Goal: Transaction & Acquisition: Purchase product/service

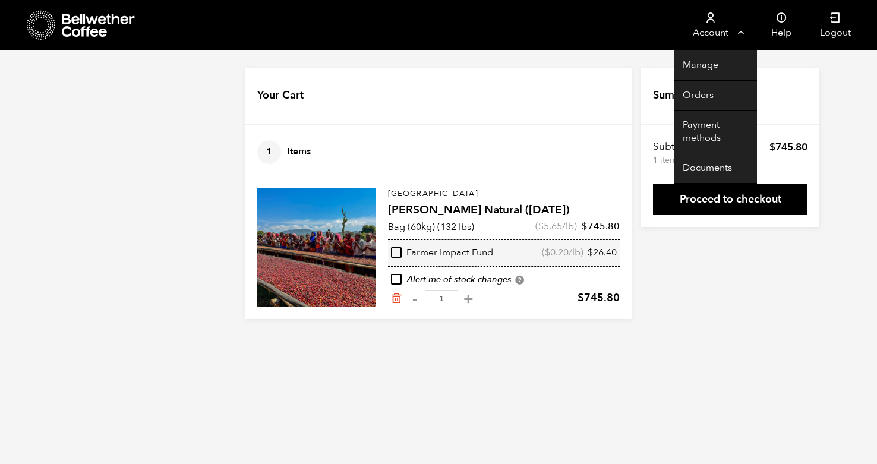
click at [697, 29] on link "Account" at bounding box center [709, 25] width 73 height 50
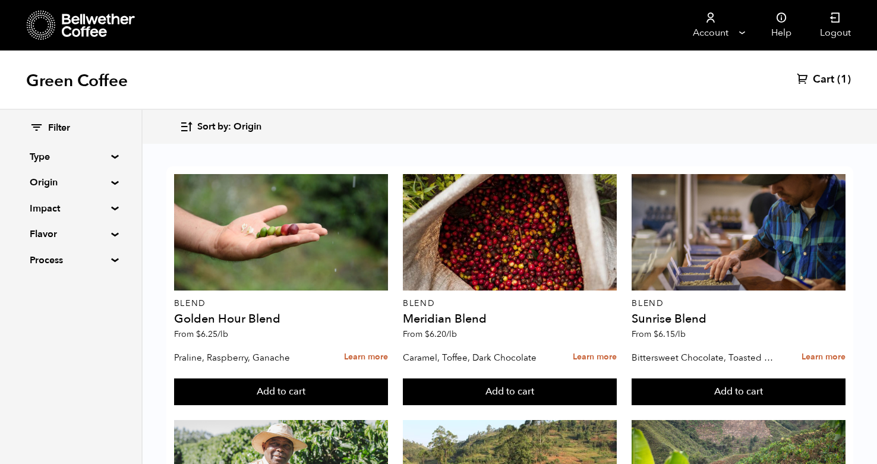
click at [128, 167] on div "Filter Type Blend Single Origin Decaf Seasonal Year Round Origin Blend Brazil B…" at bounding box center [70, 194] width 141 height 169
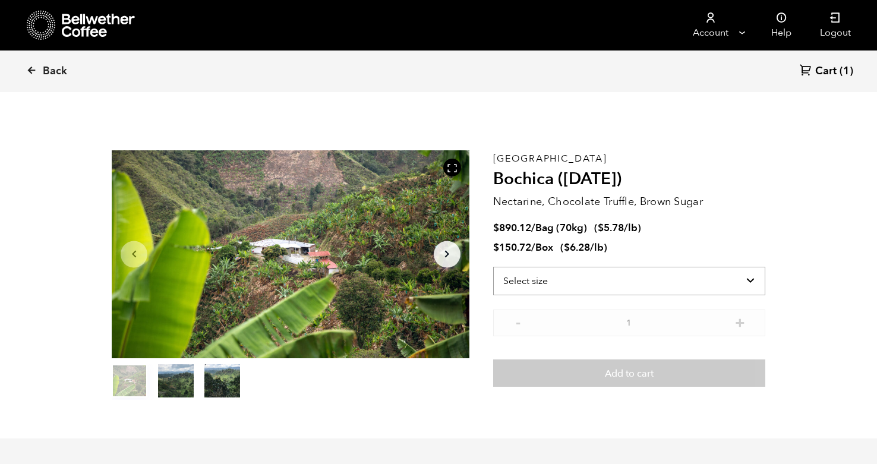
scroll to position [517, 633]
click at [600, 282] on select "Select size Bag (70kg) (154 lbs) Box (24 lbs)" at bounding box center [629, 281] width 272 height 29
select select "box"
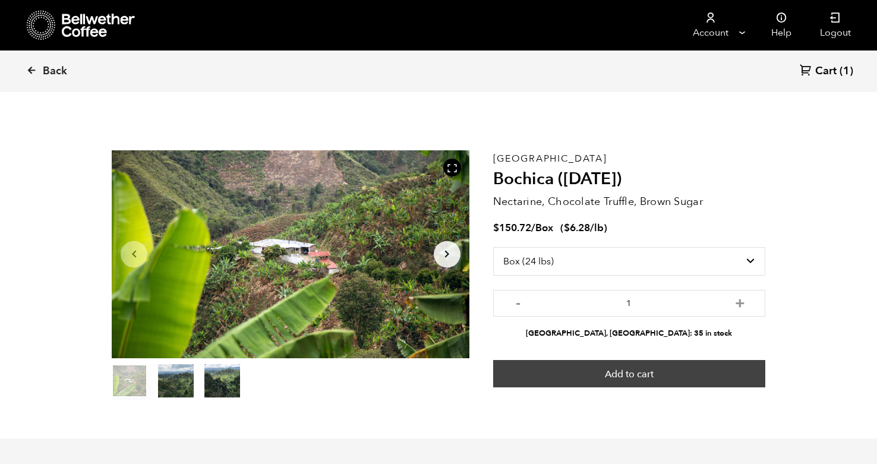
click at [631, 373] on button "Add to cart" at bounding box center [629, 373] width 272 height 27
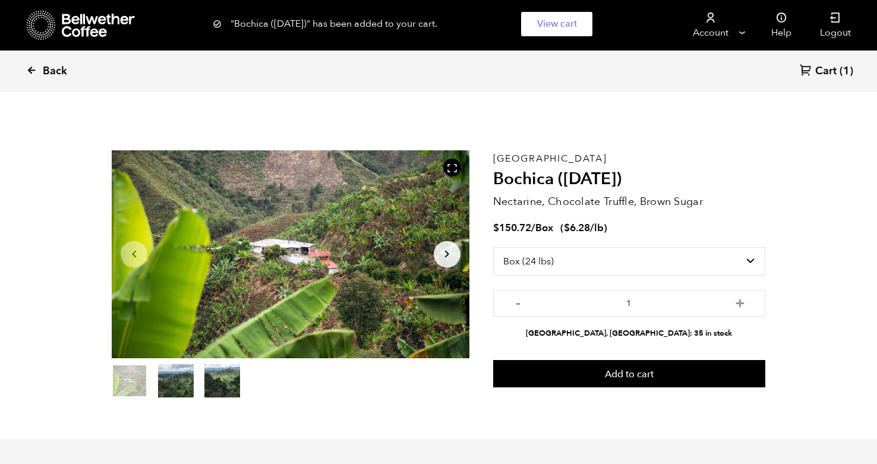
click at [43, 74] on span "Back" at bounding box center [55, 71] width 24 height 14
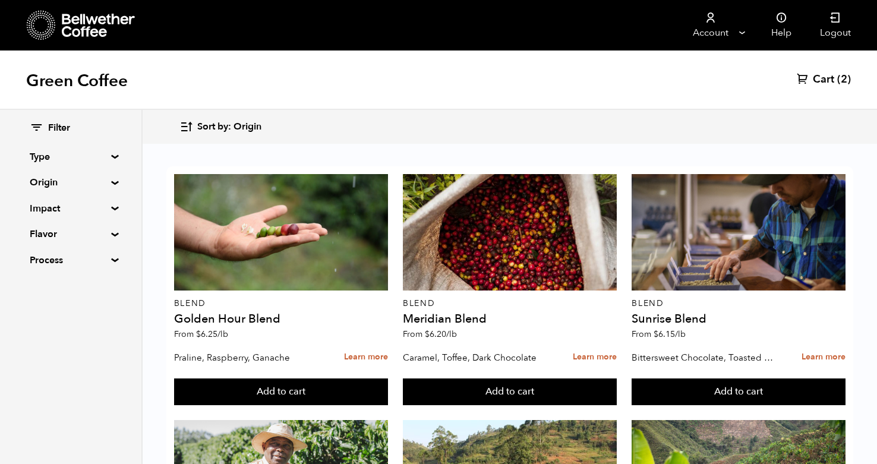
click at [99, 185] on summary "Origin" at bounding box center [71, 182] width 82 height 14
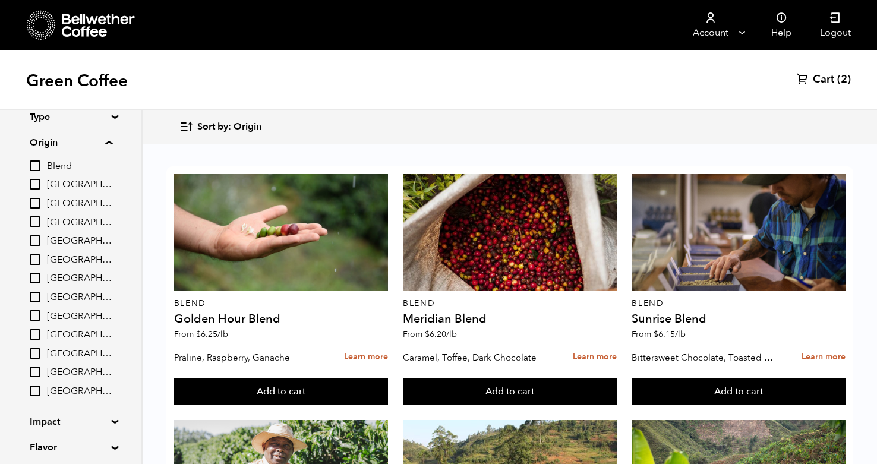
scroll to position [41, 0]
click at [43, 275] on label "Ethiopia" at bounding box center [71, 277] width 83 height 14
click at [0, 0] on input "Ethiopia" at bounding box center [0, 0] width 0 height 0
checkbox input "true"
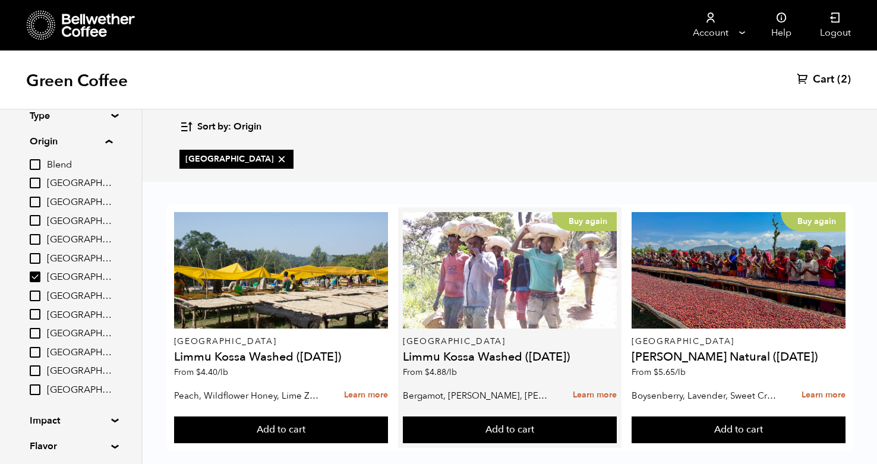
scroll to position [17, 0]
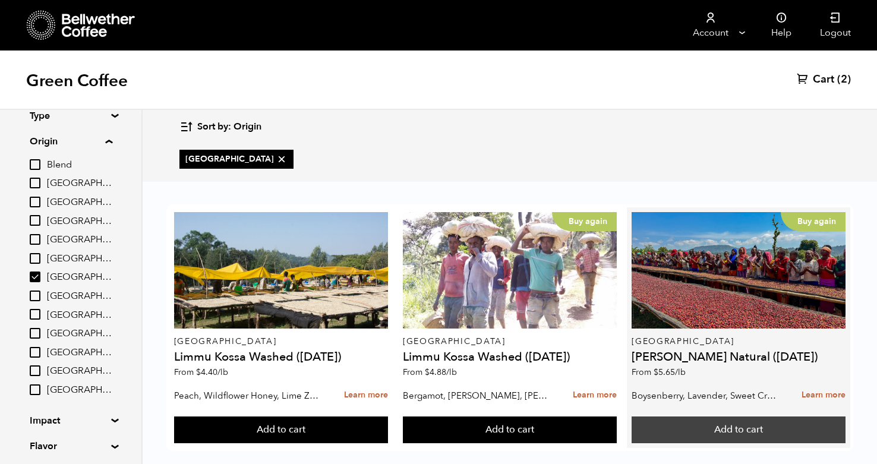
click at [388, 416] on button "Add to cart" at bounding box center [281, 429] width 214 height 27
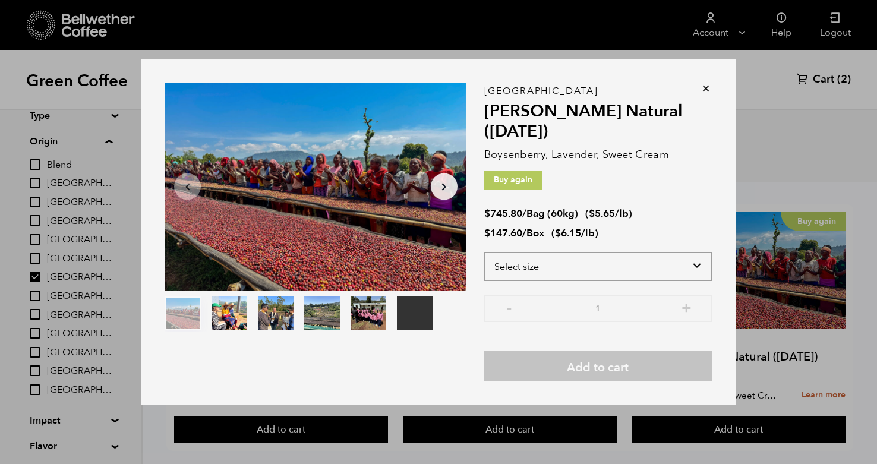
click at [547, 267] on select "Select size Bag (60kg) (132 lbs) Box (24 lbs)" at bounding box center [597, 266] width 227 height 29
select select "bag-3"
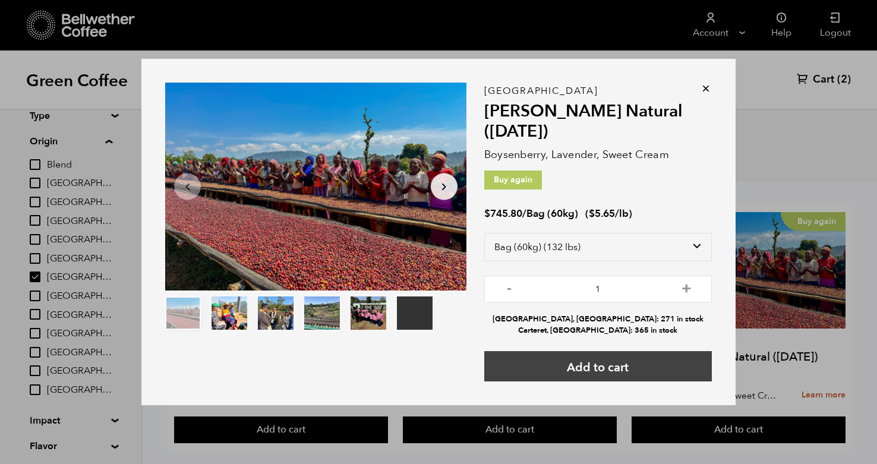
click at [609, 370] on button "Add to cart" at bounding box center [597, 366] width 227 height 30
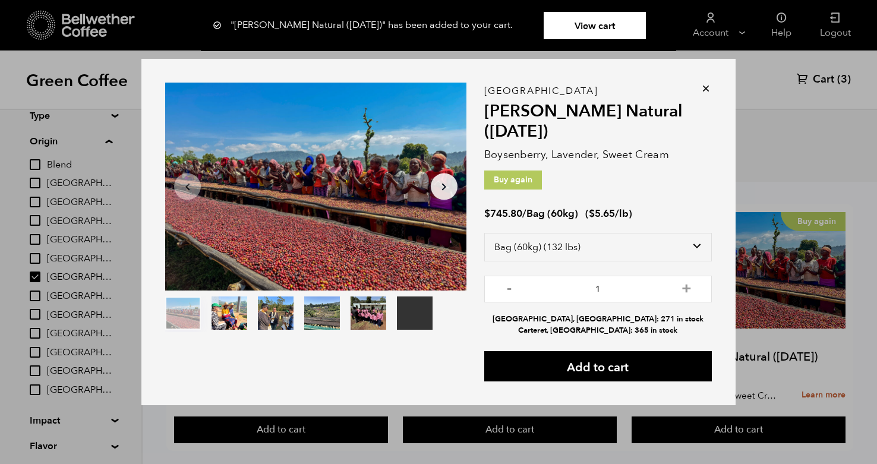
click at [707, 87] on icon at bounding box center [706, 89] width 12 height 12
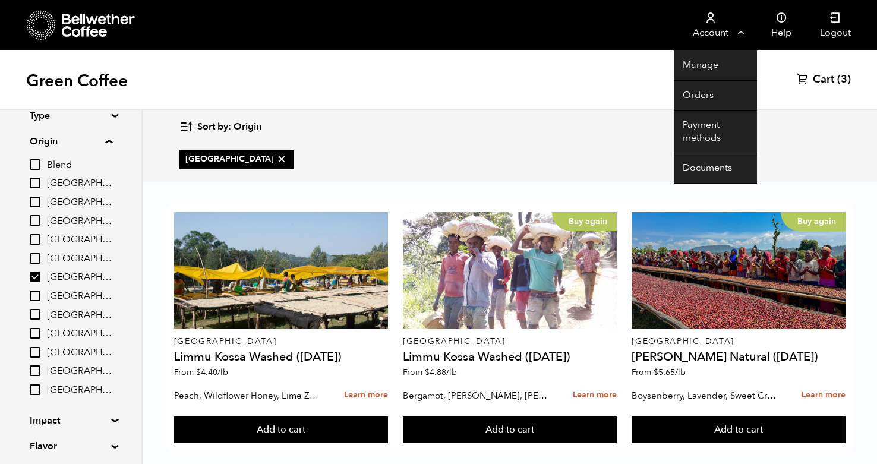
click at [707, 30] on link "Account" at bounding box center [709, 25] width 73 height 50
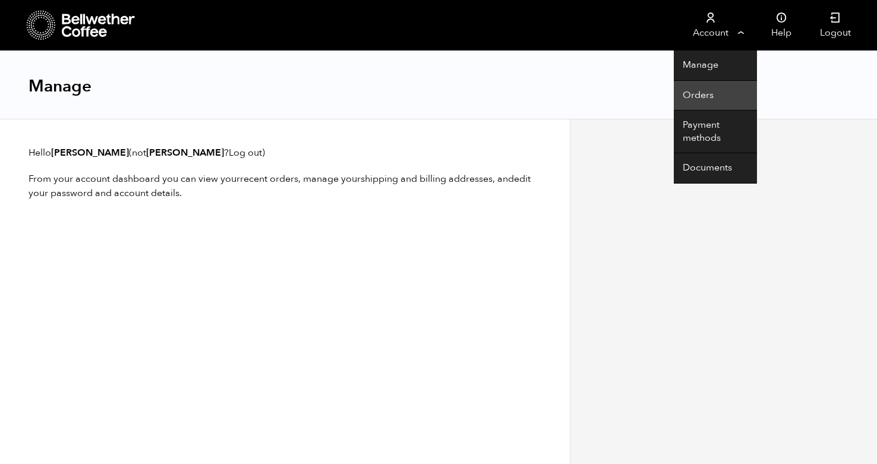
click at [698, 91] on link "Orders" at bounding box center [714, 96] width 83 height 30
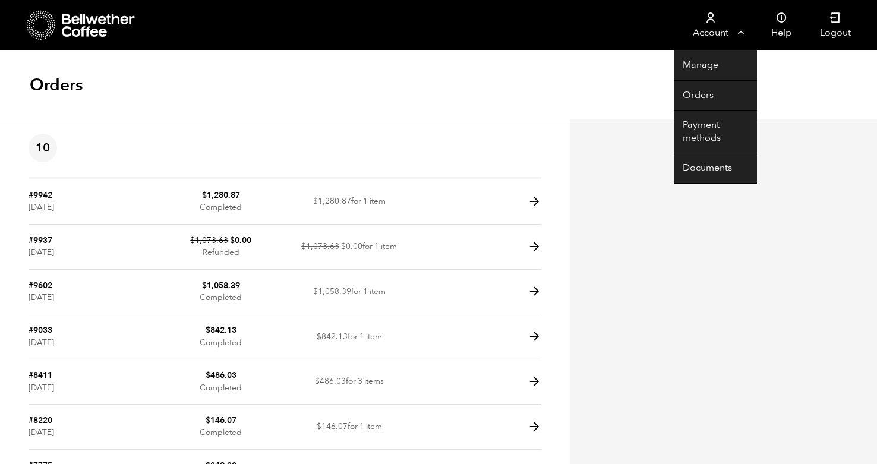
click at [745, 27] on link "Account" at bounding box center [709, 25] width 73 height 50
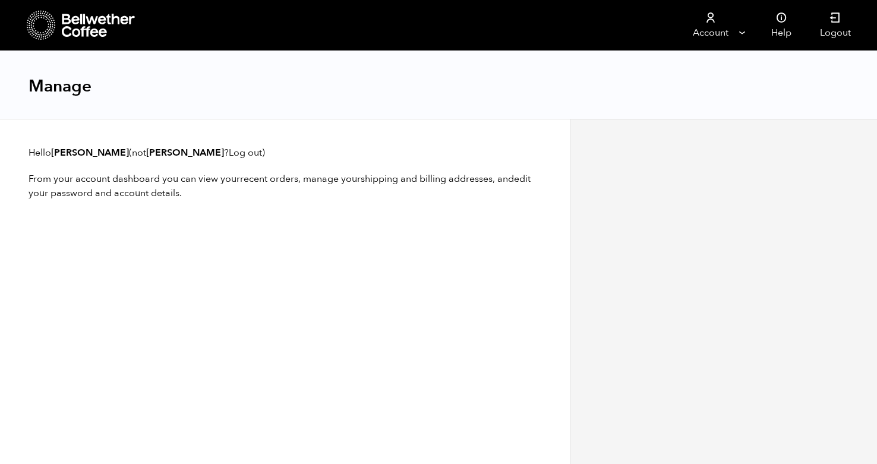
click at [57, 36] on div at bounding box center [81, 25] width 109 height 30
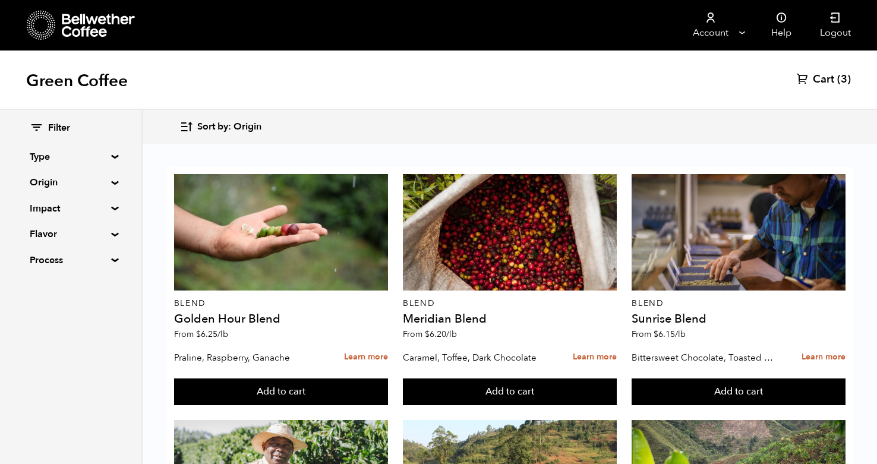
click at [831, 79] on span "Cart" at bounding box center [822, 79] width 21 height 14
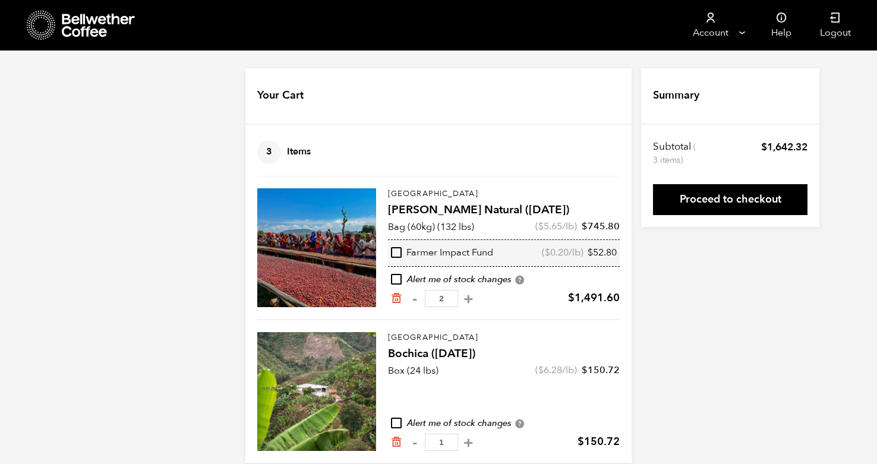
scroll to position [17, 0]
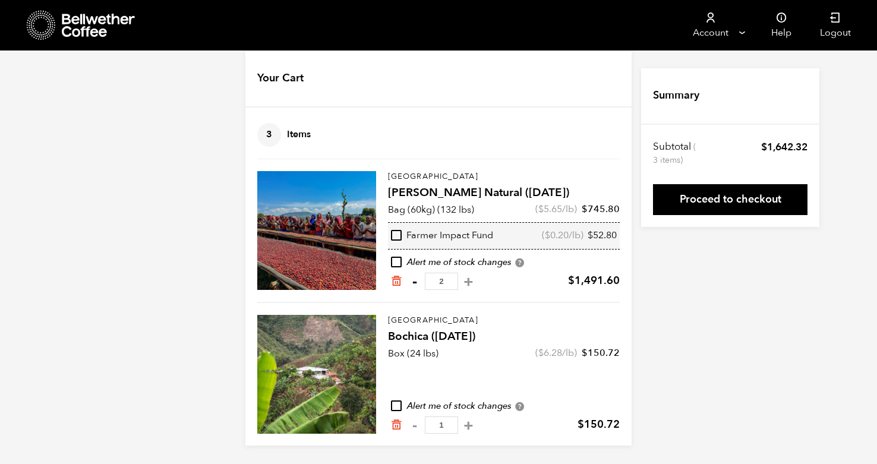
click at [419, 280] on button "-" at bounding box center [414, 282] width 15 height 12
type input "1"
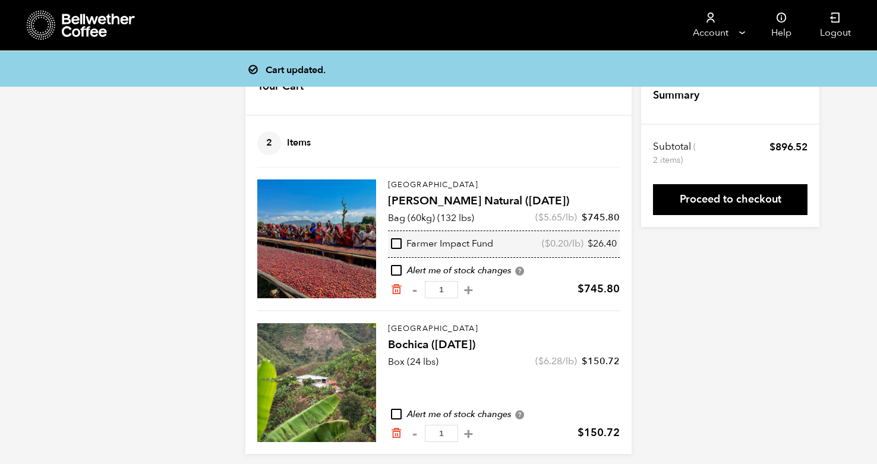
scroll to position [9, 0]
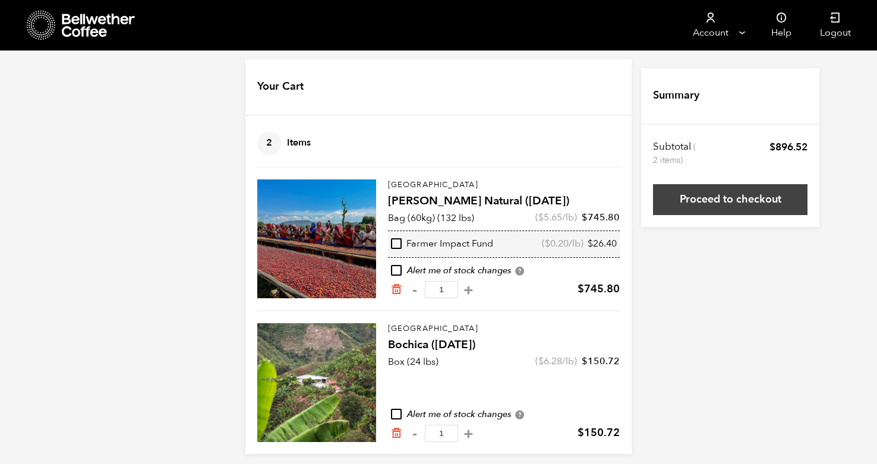
click at [718, 195] on link "Proceed to checkout" at bounding box center [730, 199] width 154 height 31
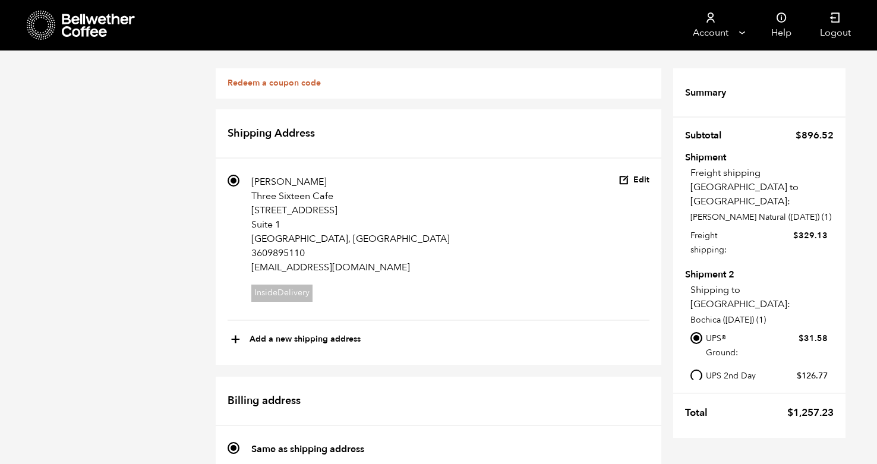
scroll to position [661, 0]
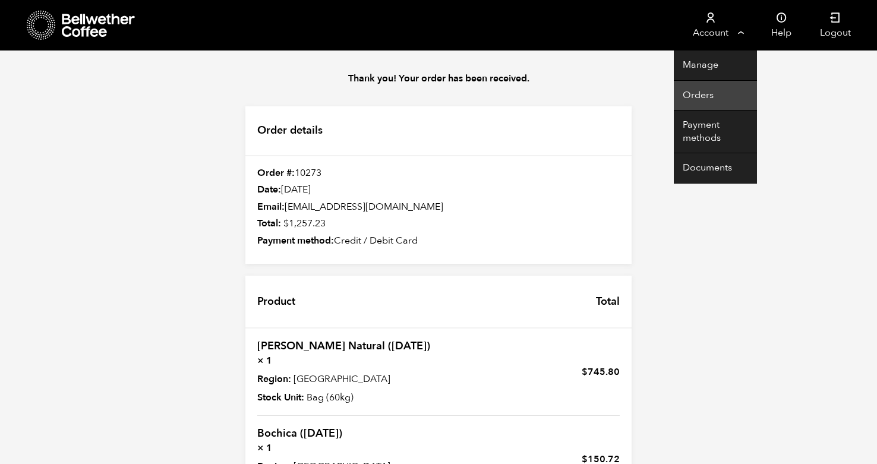
click at [695, 97] on link "Orders" at bounding box center [714, 96] width 83 height 30
